Goal: Information Seeking & Learning: Find specific fact

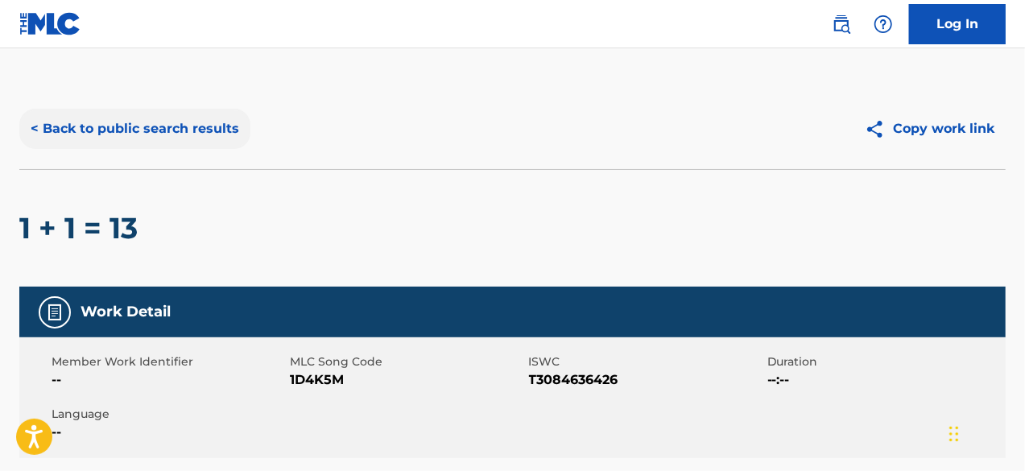
click at [122, 146] on button "< Back to public search results" at bounding box center [134, 129] width 231 height 40
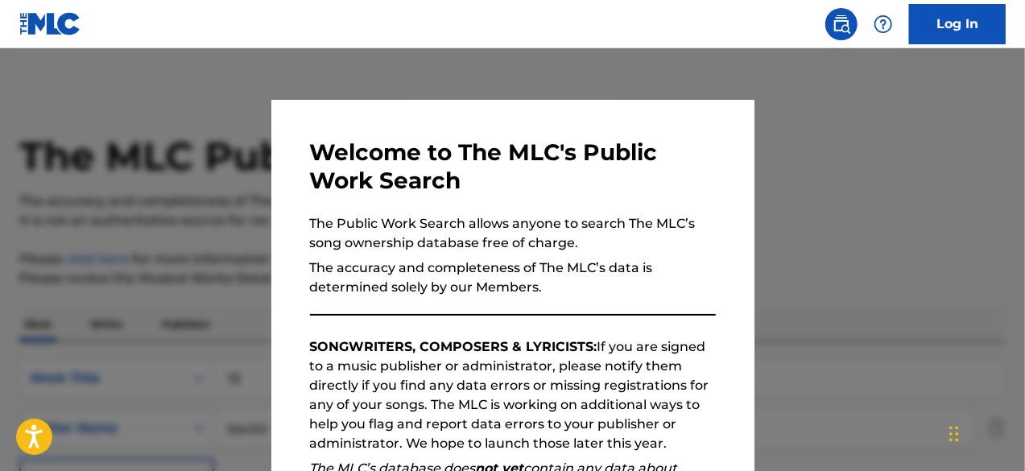
scroll to position [265, 0]
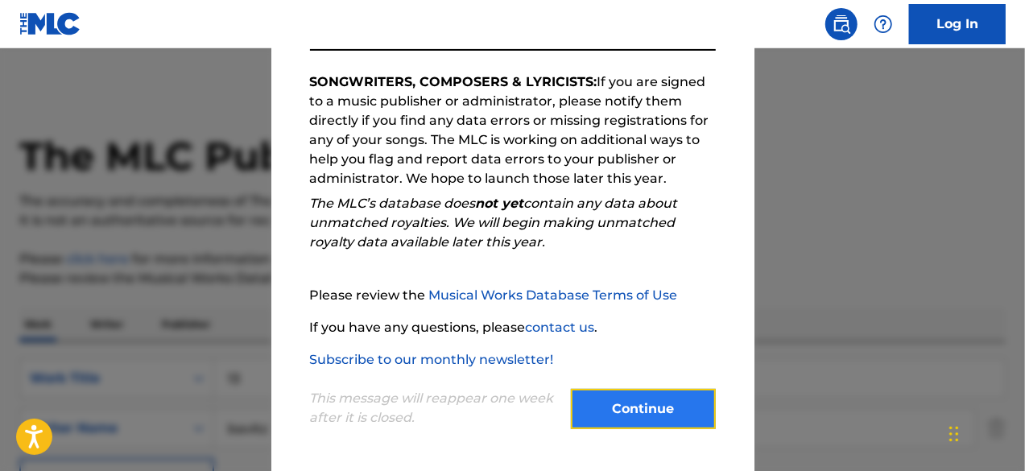
click at [640, 406] on button "Continue" at bounding box center [643, 409] width 145 height 40
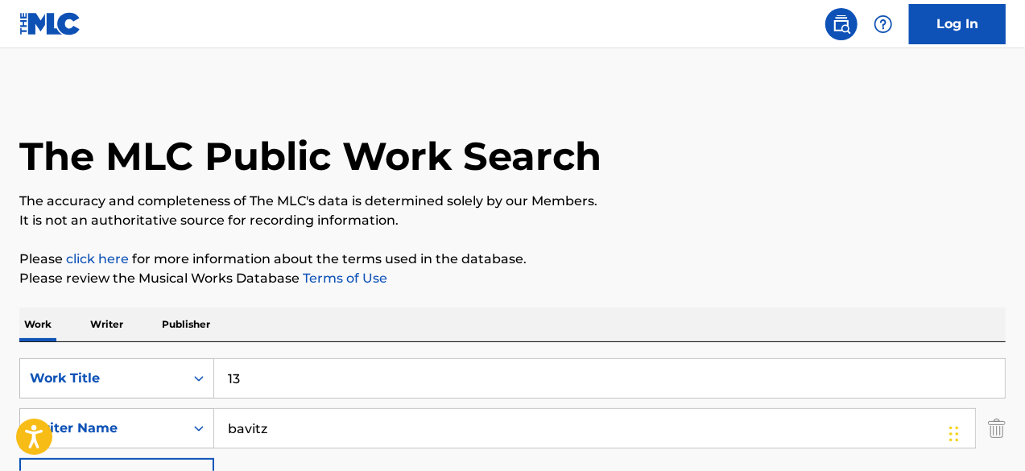
scroll to position [144, 0]
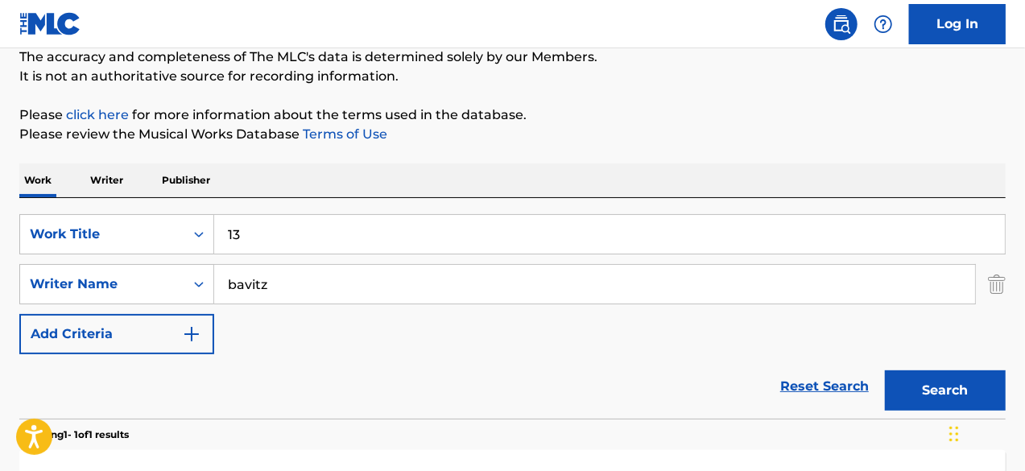
click at [293, 236] on input "13" at bounding box center [609, 234] width 791 height 39
type input "basic cable"
click at [885, 370] on button "Search" at bounding box center [945, 390] width 121 height 40
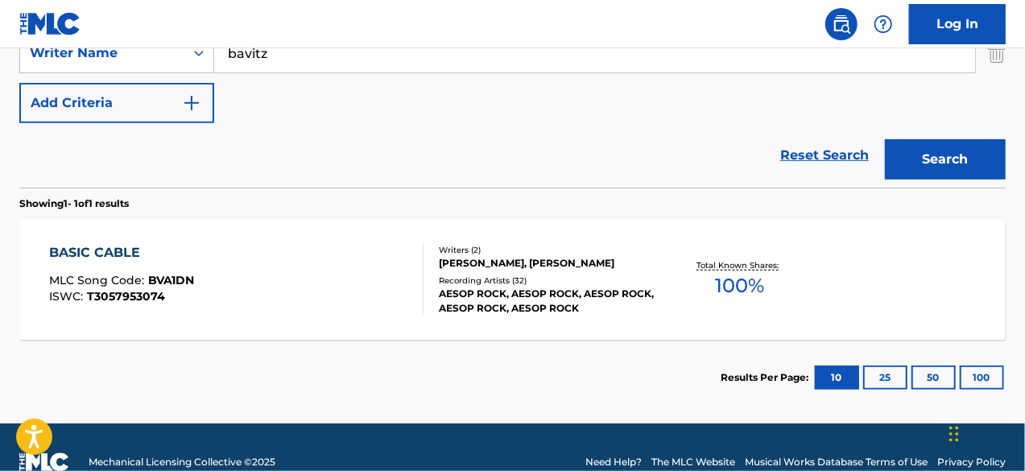
scroll to position [376, 0]
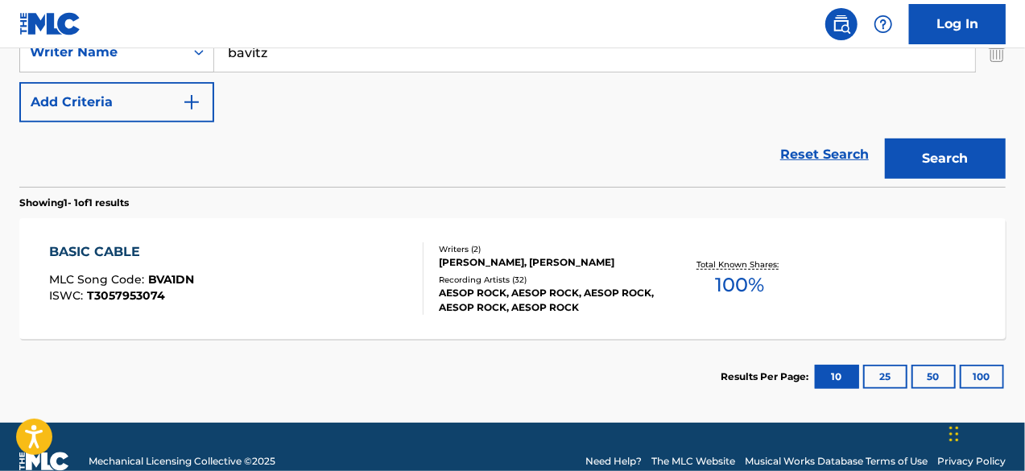
click at [565, 262] on div "[PERSON_NAME], [PERSON_NAME]" at bounding box center [548, 262] width 219 height 14
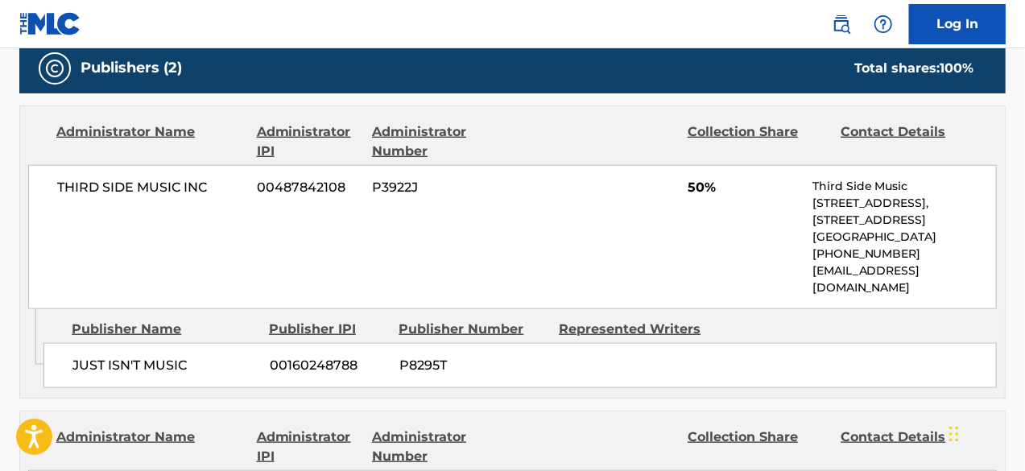
scroll to position [716, 0]
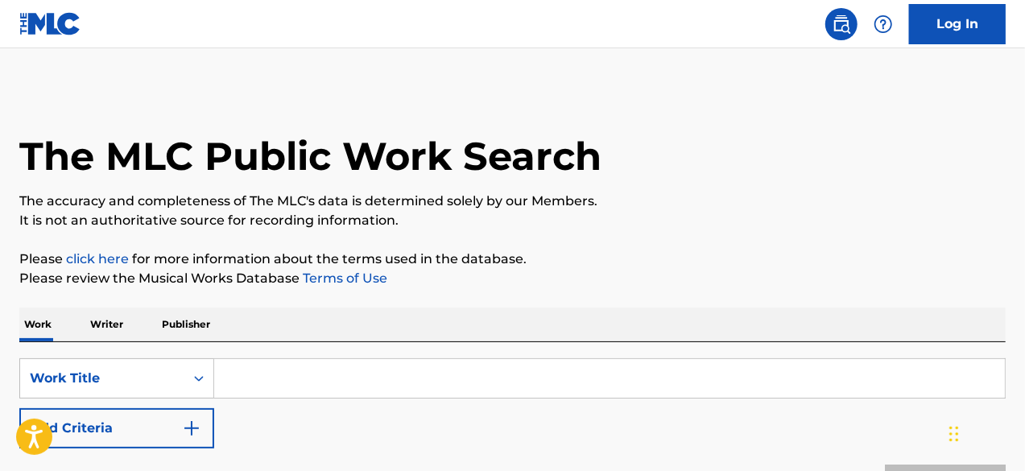
scroll to position [176, 0]
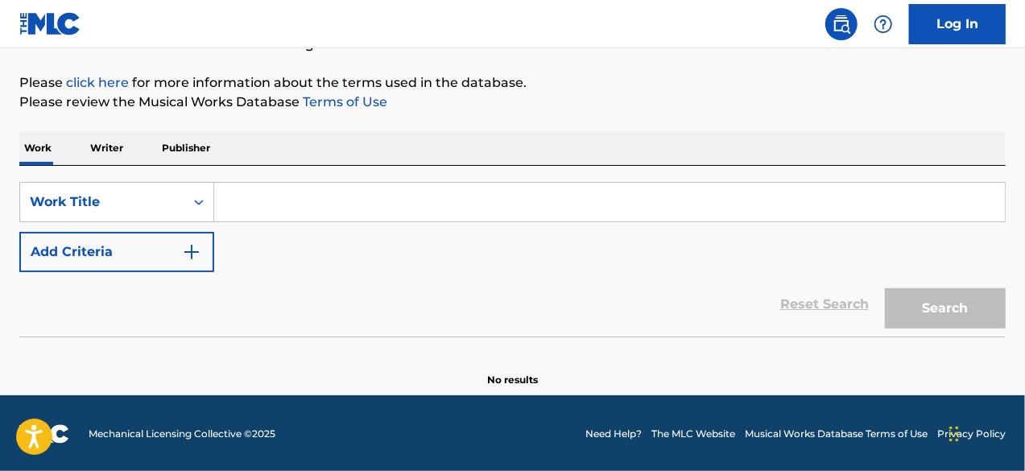
click at [335, 211] on input "Search Form" at bounding box center [609, 202] width 791 height 39
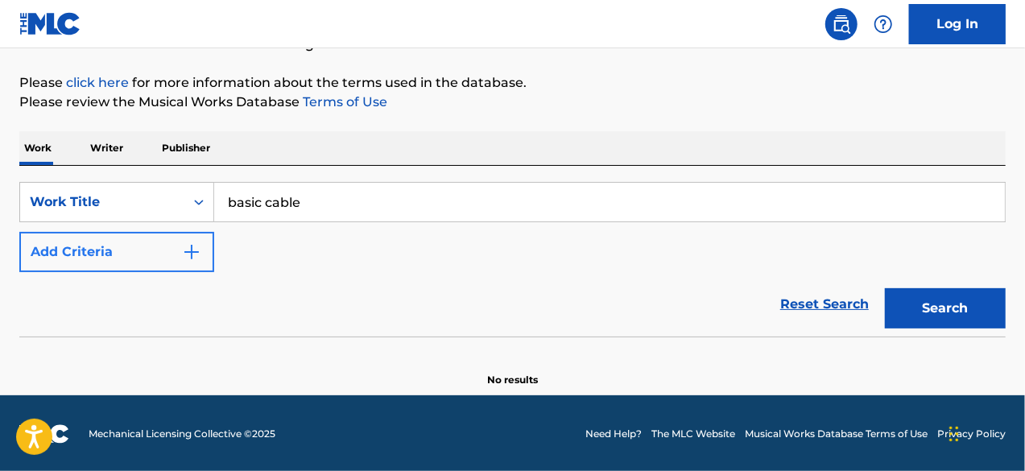
type input "basic cable"
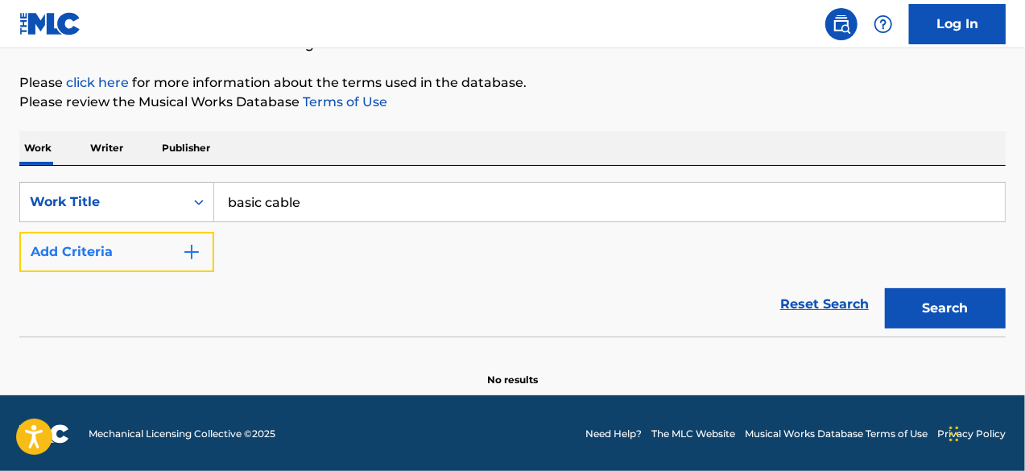
click at [188, 262] on button "Add Criteria" at bounding box center [116, 252] width 195 height 40
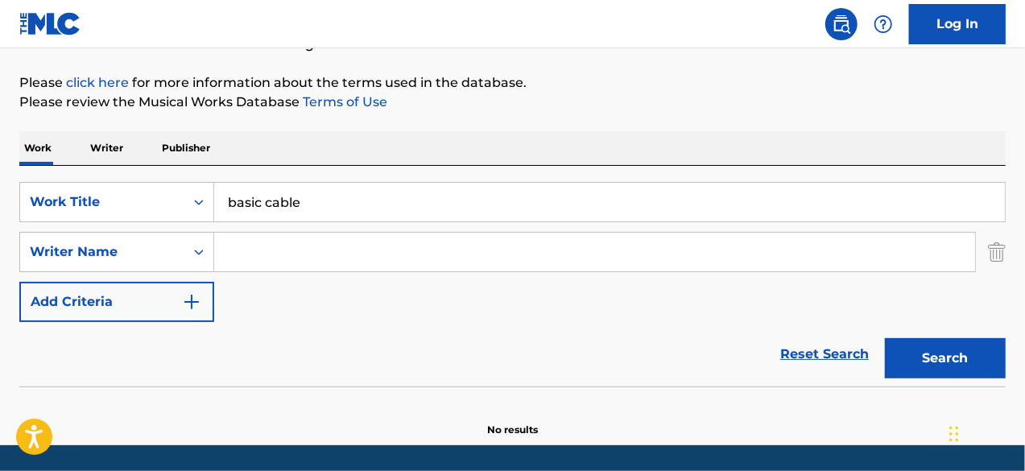
click at [253, 254] on input "Search Form" at bounding box center [594, 252] width 761 height 39
type input "bavitz"
click at [885, 338] on button "Search" at bounding box center [945, 358] width 121 height 40
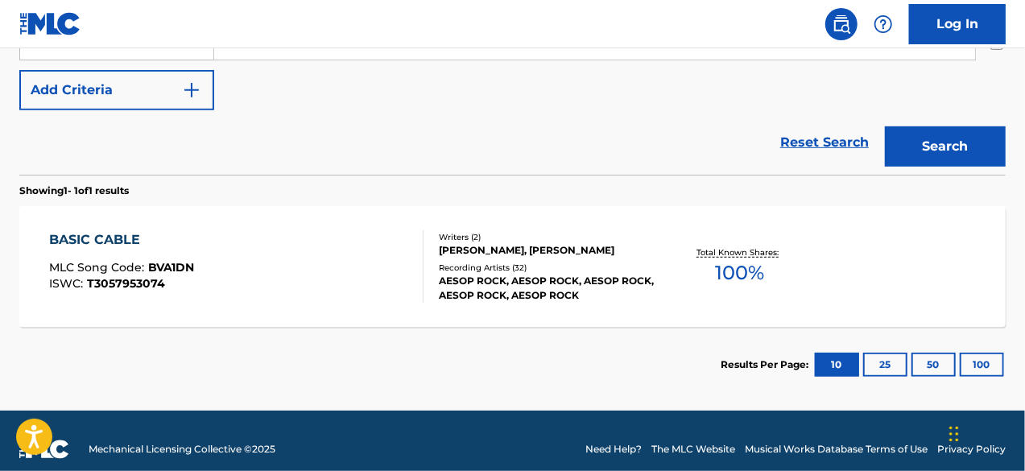
scroll to position [395, 0]
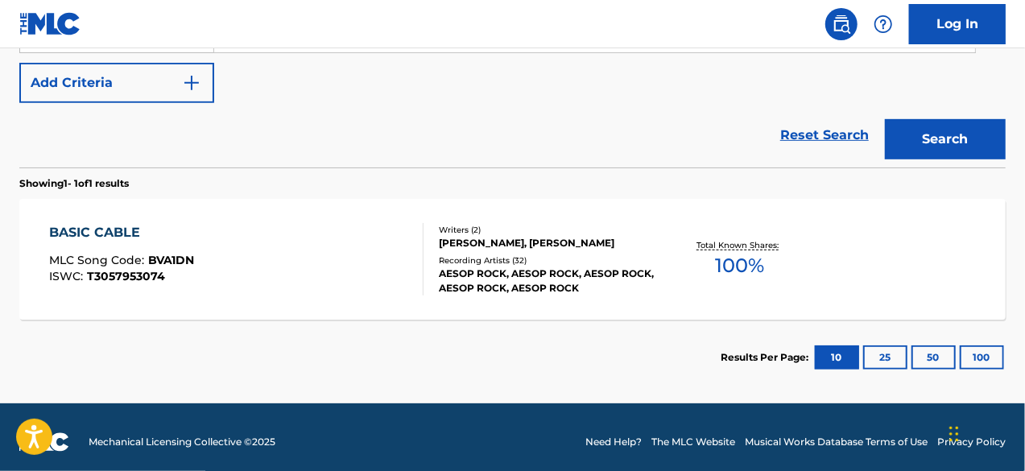
click at [552, 299] on div "BASIC CABLE MLC Song Code : BVA1DN ISWC : T3057953074 Writers ( 2 ) [PERSON_NAM…" at bounding box center [512, 259] width 986 height 121
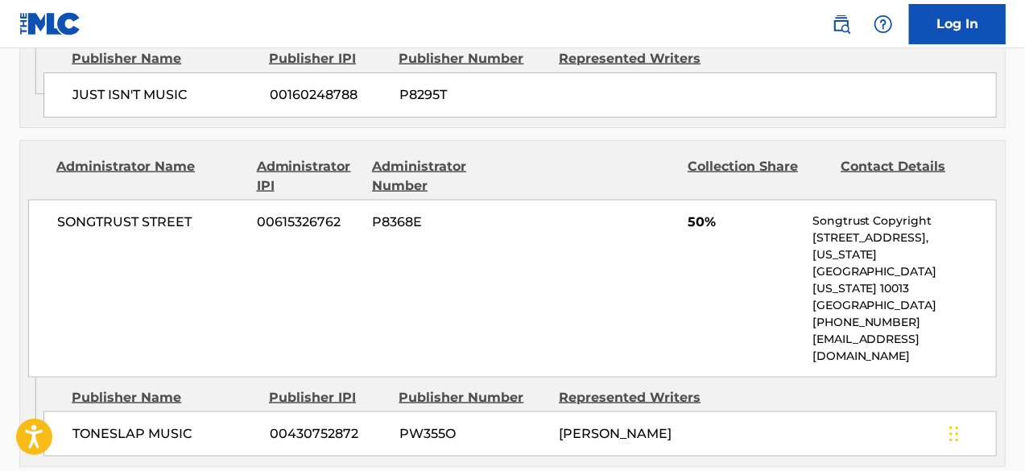
scroll to position [990, 0]
click at [118, 425] on span "TONESLAP MUSIC" at bounding box center [164, 434] width 184 height 19
drag, startPoint x: 118, startPoint y: 377, endPoint x: 171, endPoint y: 386, distance: 53.9
click at [171, 425] on span "TONESLAP MUSIC" at bounding box center [164, 434] width 184 height 19
copy span "TONESLAP MUSIC"
